Goal: Task Accomplishment & Management: Use online tool/utility

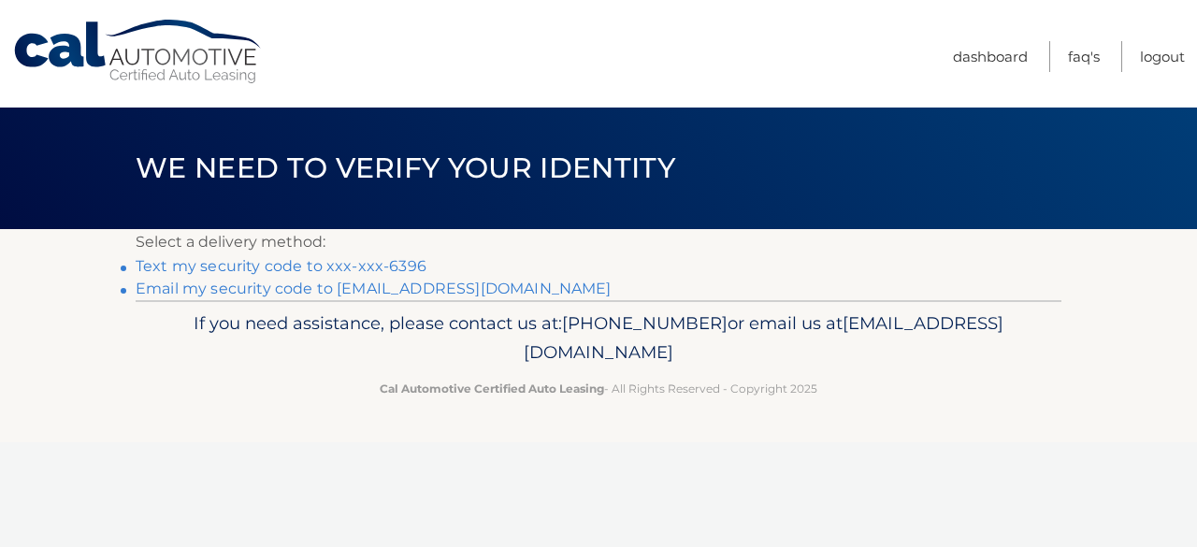
click at [286, 268] on link "Text my security code to xxx-xxx-6396" at bounding box center [281, 266] width 291 height 18
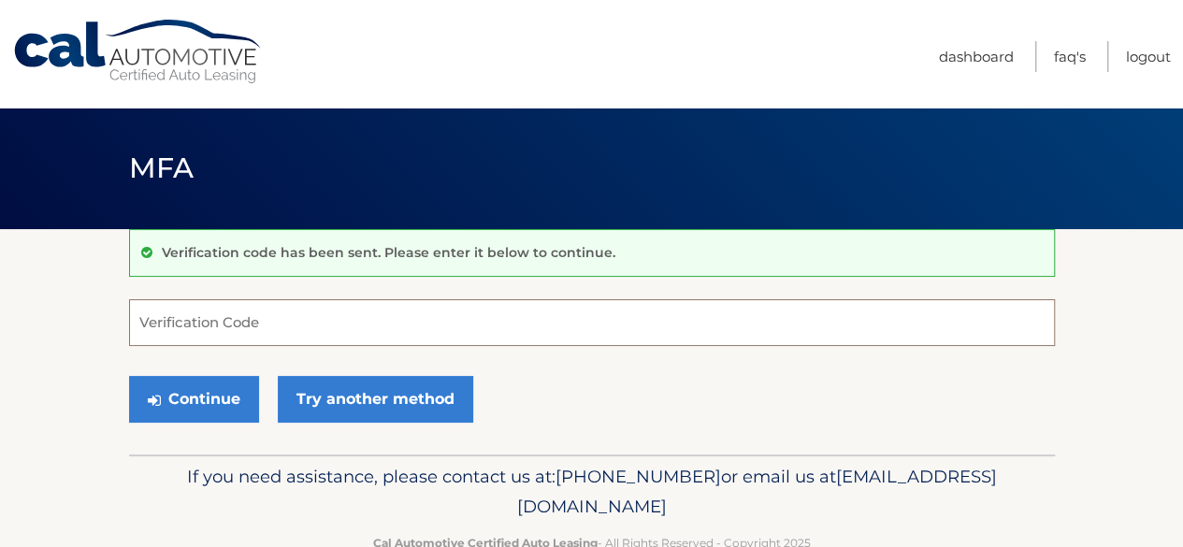
click at [221, 321] on input "Verification Code" at bounding box center [592, 322] width 926 height 47
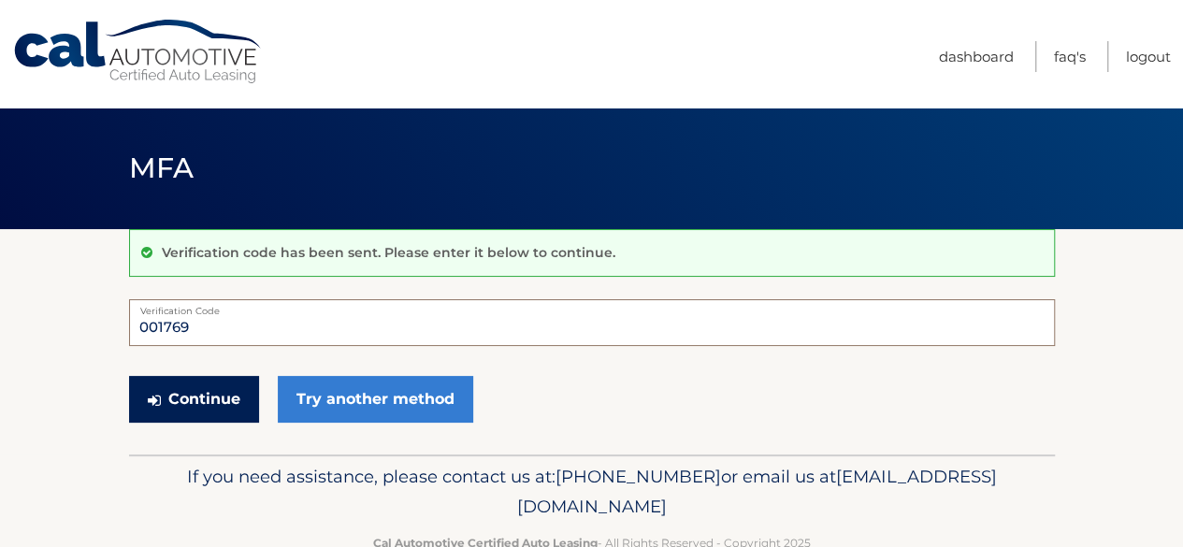
type input "001769"
click at [196, 398] on button "Continue" at bounding box center [194, 399] width 130 height 47
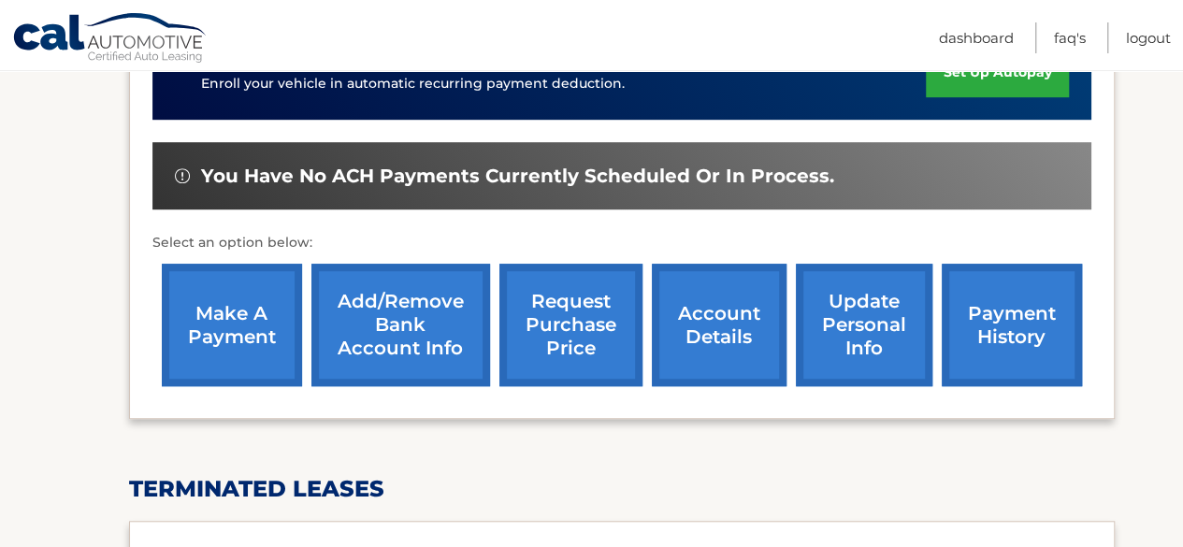
scroll to position [524, 0]
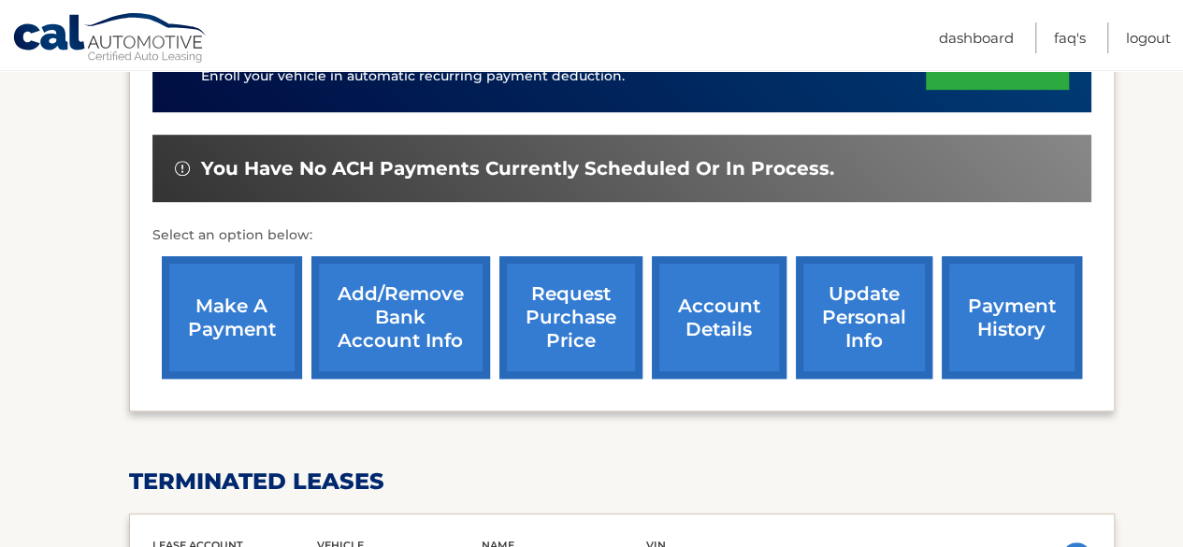
click at [229, 305] on link "make a payment" at bounding box center [232, 317] width 140 height 123
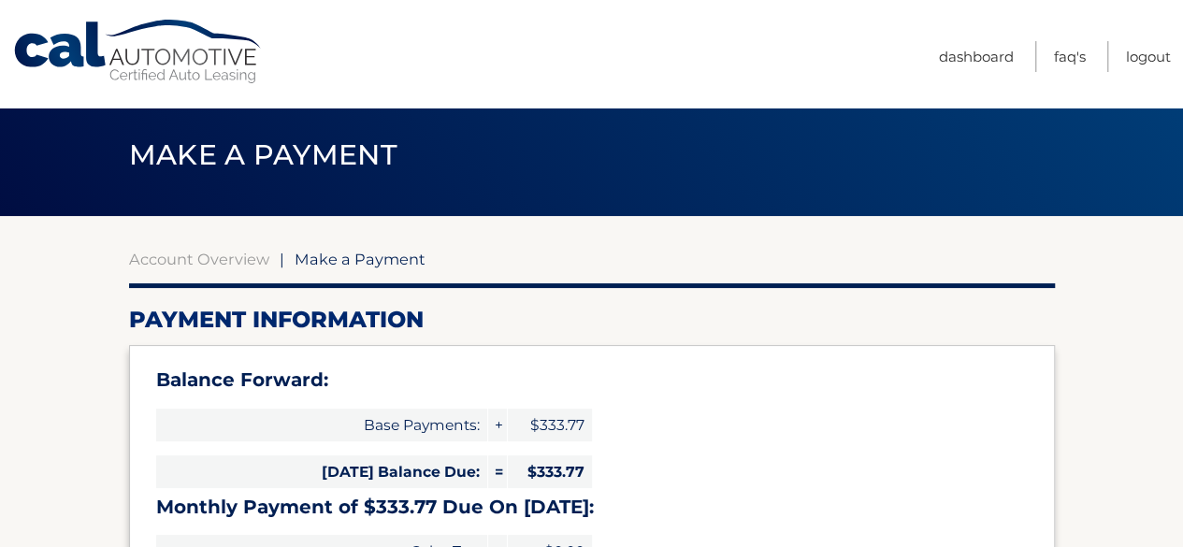
select select "ZThiZjJhNzYtNmNiZC00NTcyLTlkMDUtNmNlOGZkMzc0NTZh"
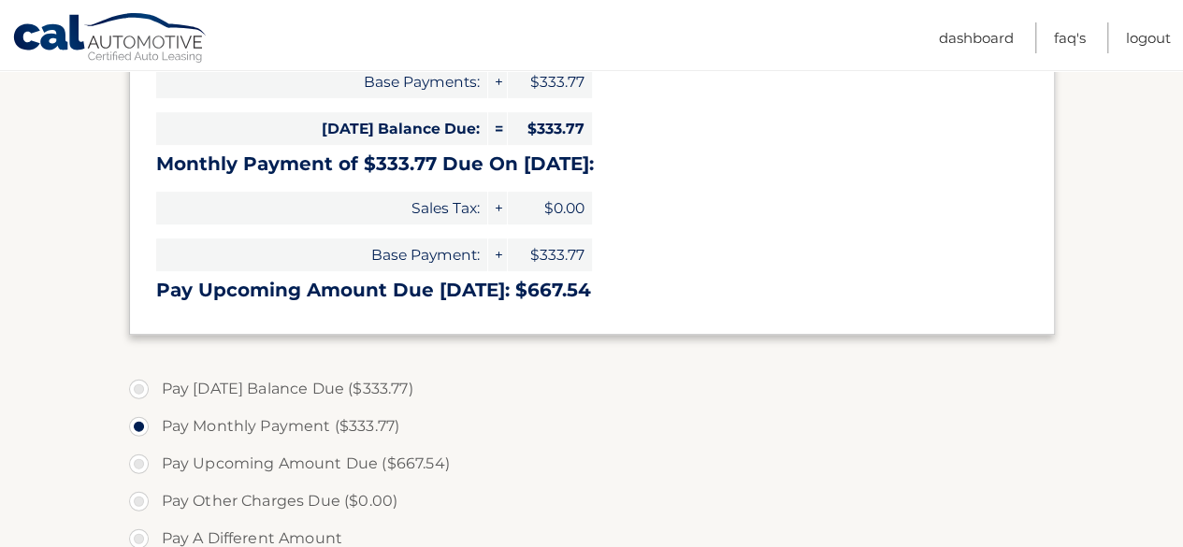
scroll to position [374, 0]
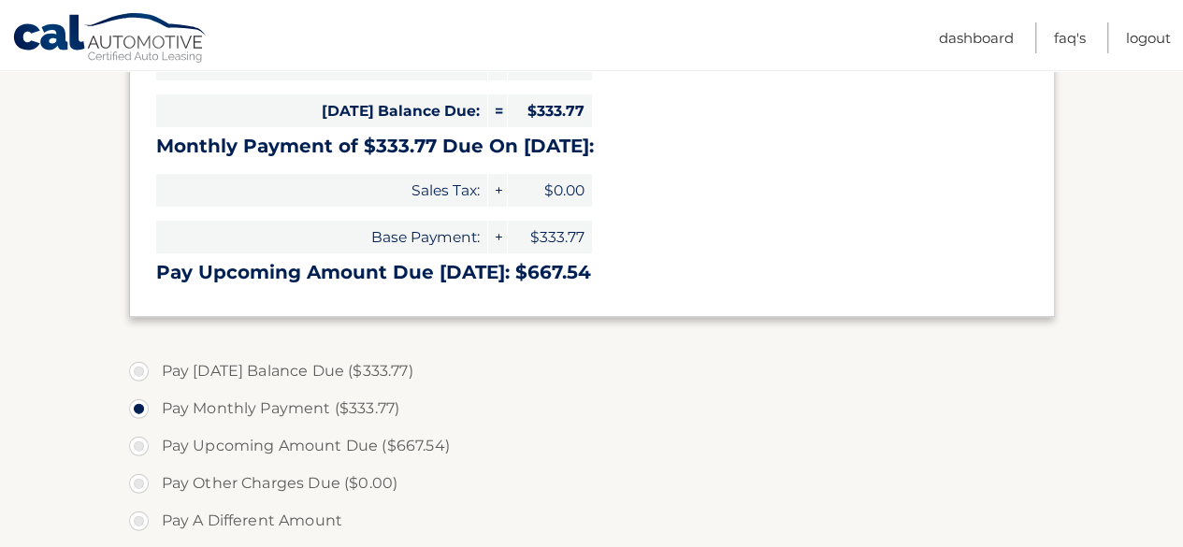
click at [134, 367] on label "Pay Today's Balance Due ($333.77)" at bounding box center [592, 371] width 926 height 37
click at [137, 367] on input "Pay Today's Balance Due ($333.77)" at bounding box center [146, 368] width 19 height 30
radio input "true"
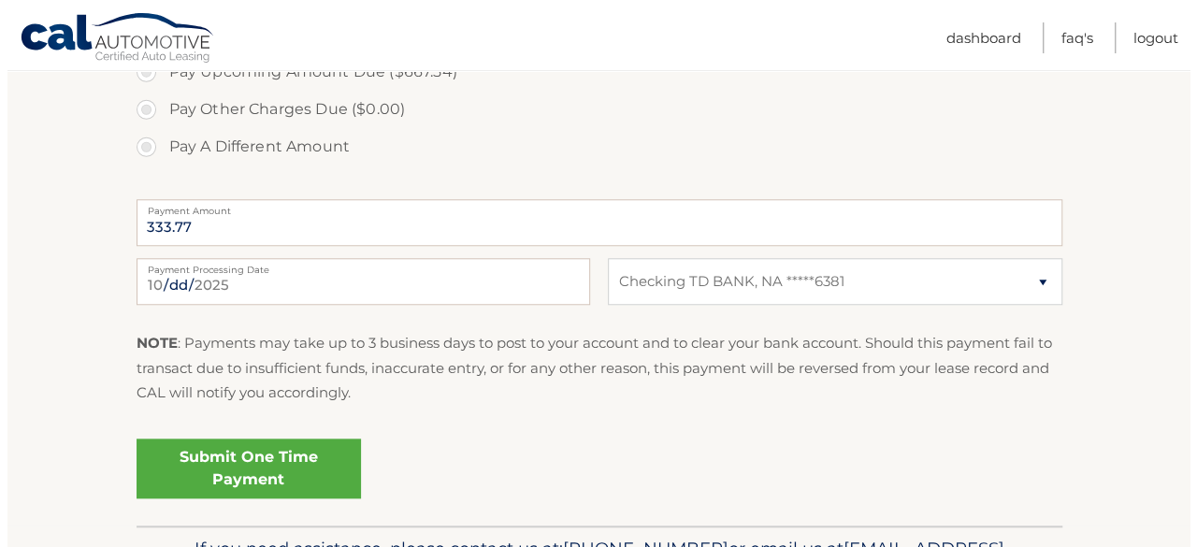
scroll to position [786, 0]
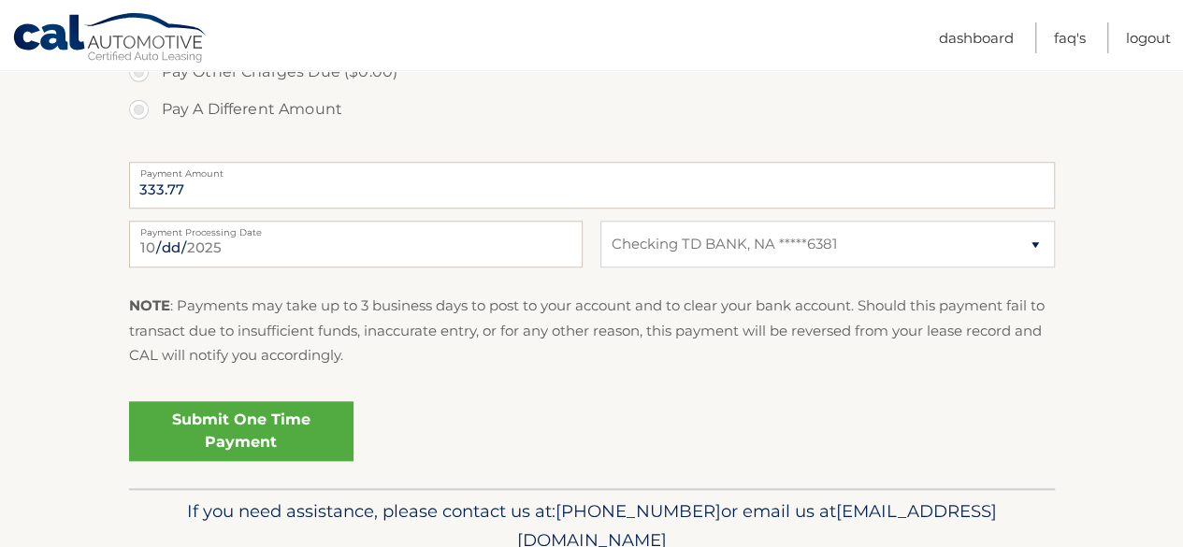
click at [236, 421] on link "Submit One Time Payment" at bounding box center [241, 431] width 225 height 60
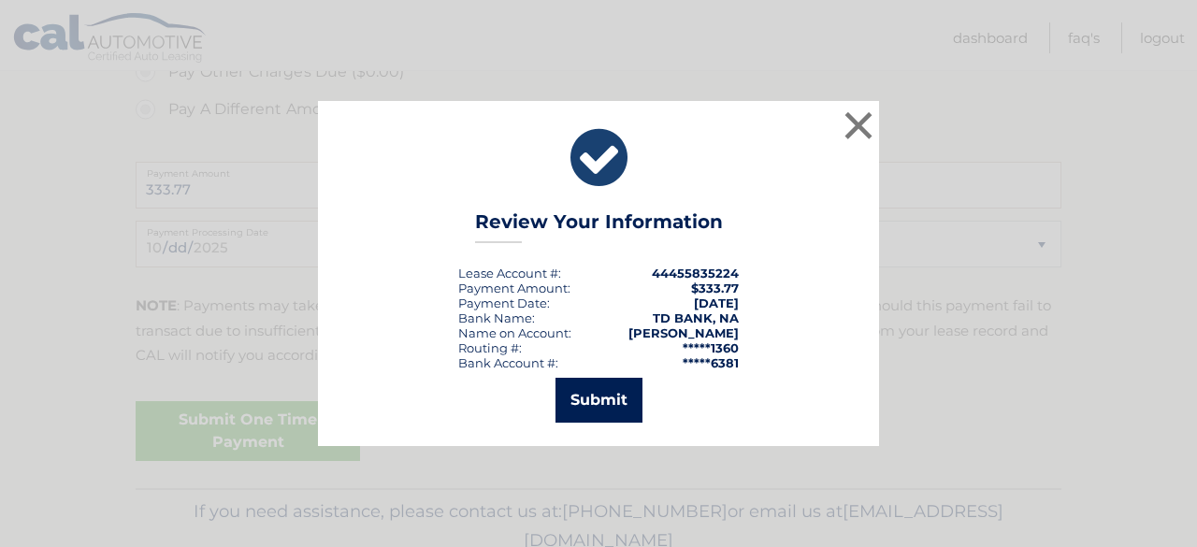
click at [608, 398] on button "Submit" at bounding box center [599, 400] width 87 height 45
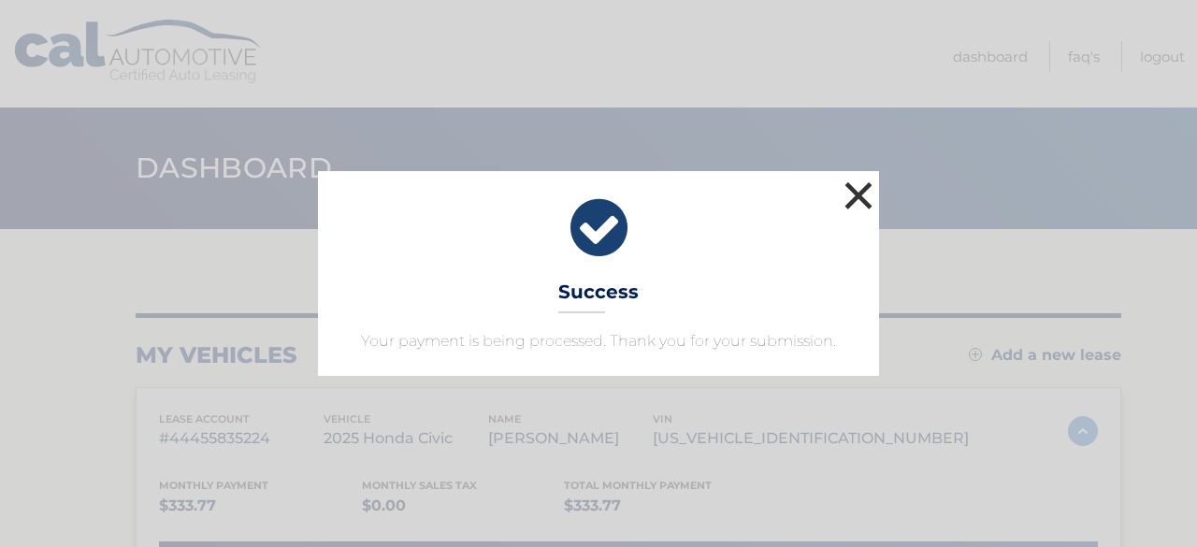
click at [857, 197] on button "×" at bounding box center [858, 195] width 37 height 37
